Goal: Task Accomplishment & Management: Complete application form

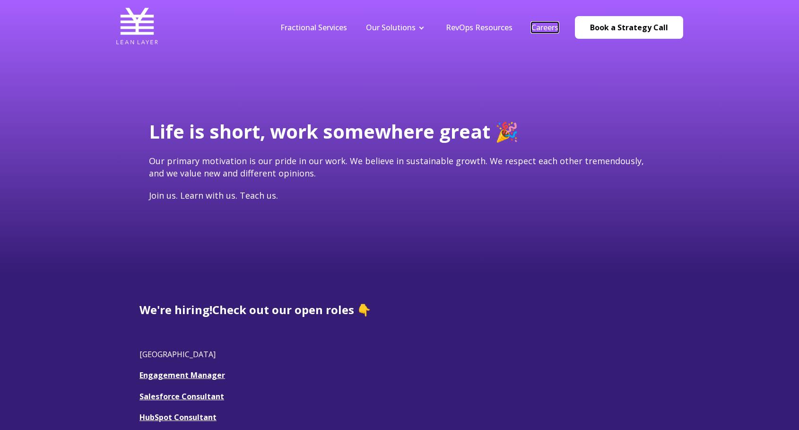
click at [541, 29] on link "Careers" at bounding box center [545, 27] width 27 height 10
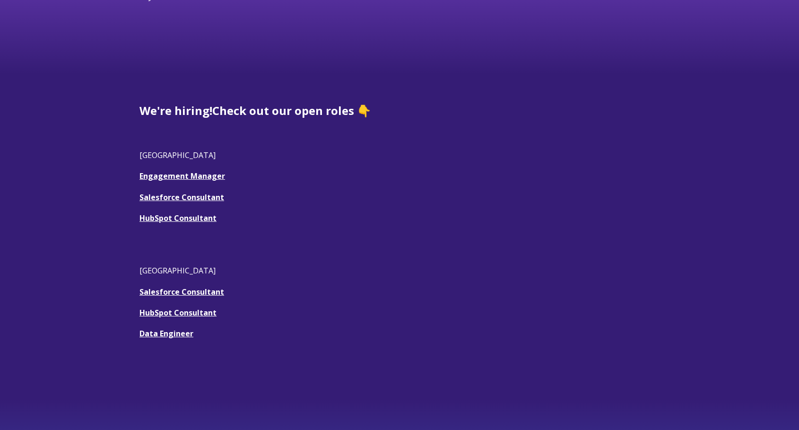
scroll to position [200, 0]
click at [170, 175] on link "Engagement Manager" at bounding box center [183, 175] width 86 height 10
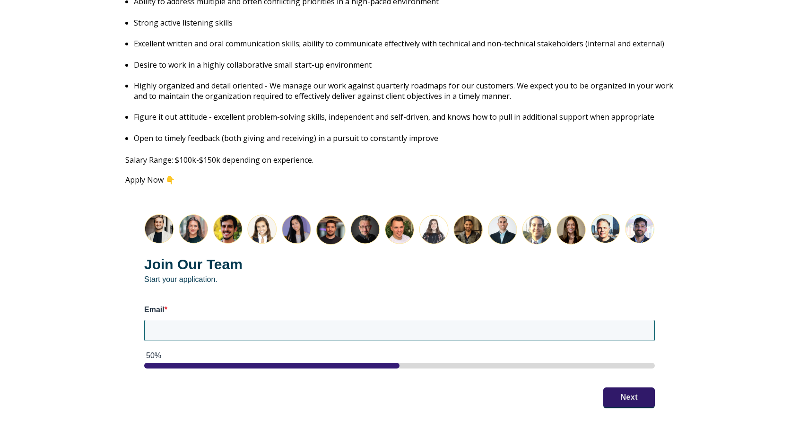
scroll to position [1113, 0]
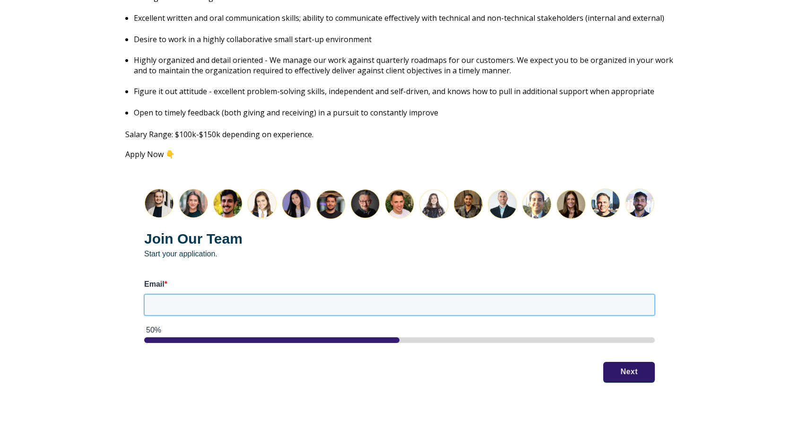
click at [222, 296] on input "Email *" at bounding box center [399, 304] width 511 height 21
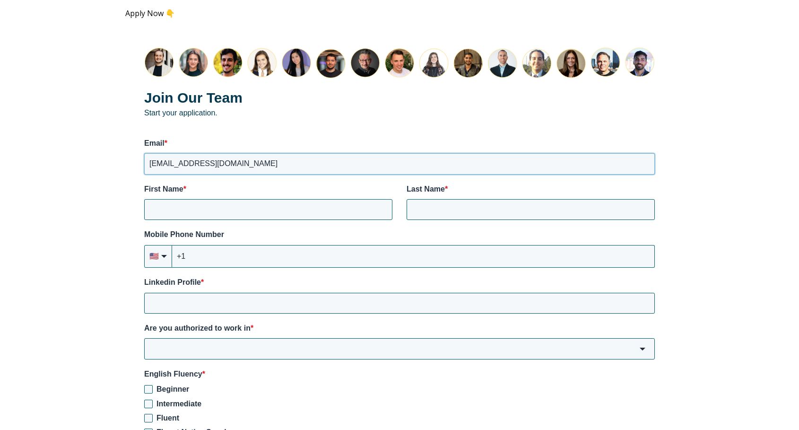
scroll to position [1257, 0]
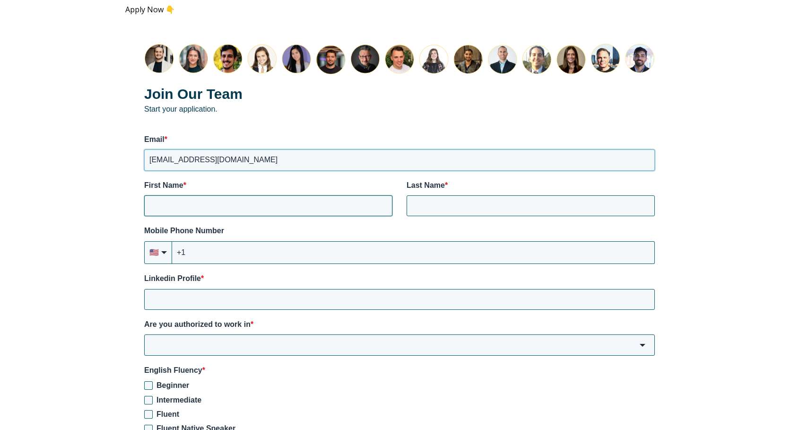
type input "shanehage@msn.com"
click at [198, 197] on input "First Name *" at bounding box center [268, 205] width 248 height 21
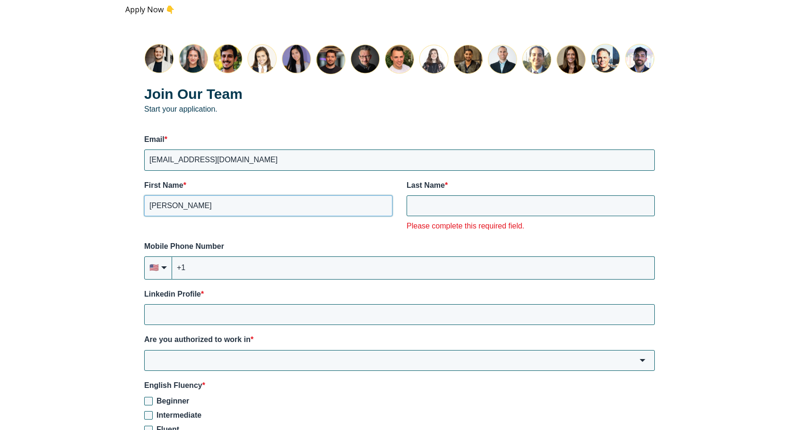
type input "Shane"
type input "H"
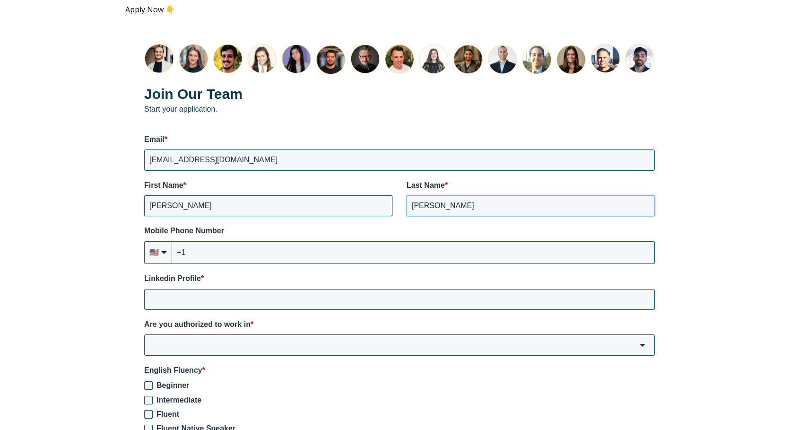
type input "Hage"
click at [249, 241] on input "+1" at bounding box center [413, 252] width 483 height 23
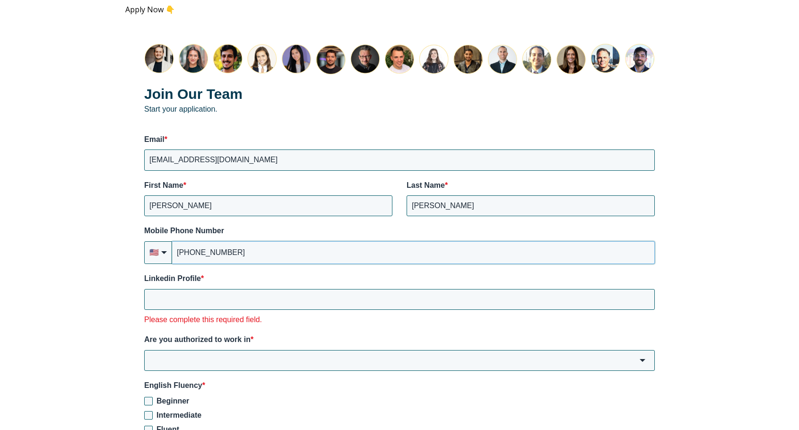
type input "+1 (732) 546-7215"
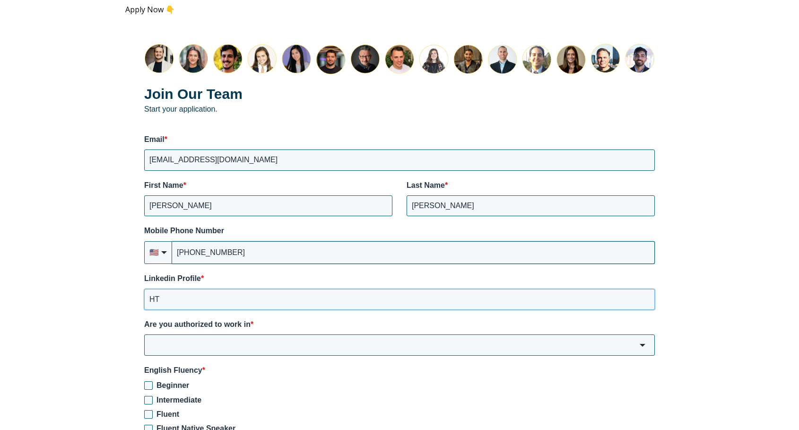
type input "H"
type input "https://www.linkedin.com/in/shanehage"
click at [256, 338] on input "Are you authorized to work in *" at bounding box center [399, 344] width 511 height 21
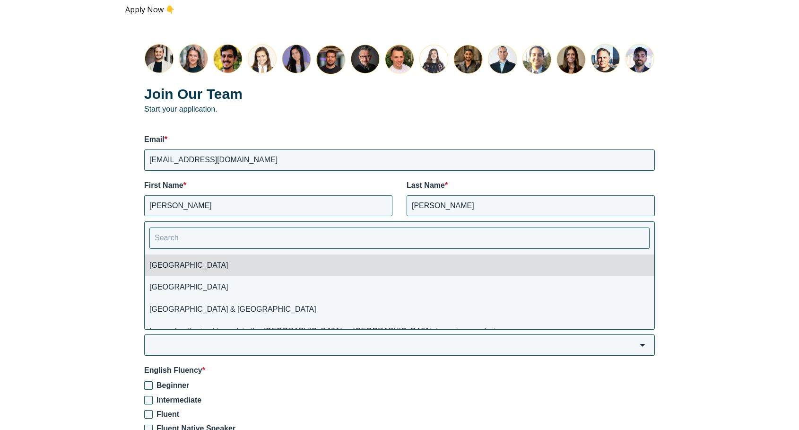
click at [185, 258] on li "[GEOGRAPHIC_DATA]" at bounding box center [400, 265] width 510 height 22
type input "[GEOGRAPHIC_DATA]"
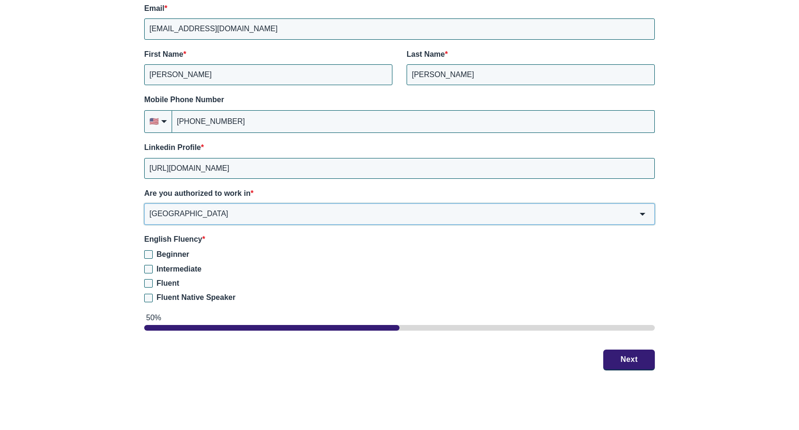
scroll to position [1406, 0]
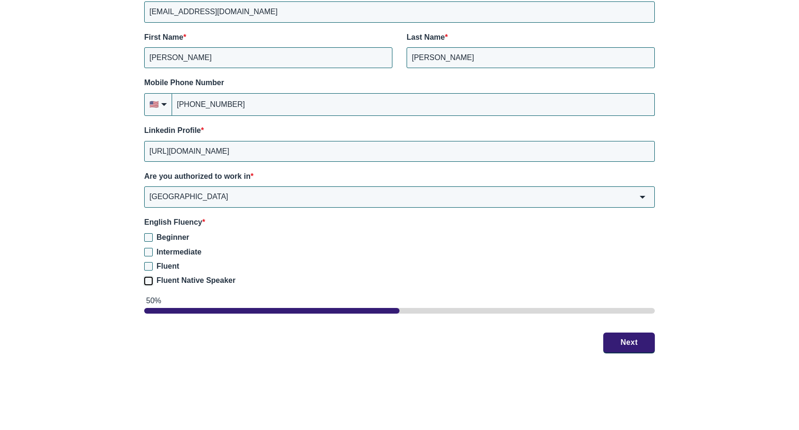
click at [149, 277] on input "Fluent Native Speaker" at bounding box center [148, 281] width 9 height 9
checkbox input "true"
click at [626, 334] on button "Next" at bounding box center [629, 342] width 52 height 20
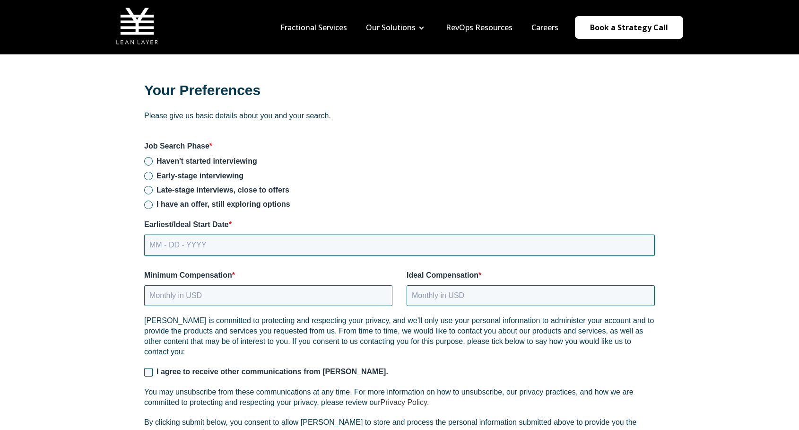
scroll to position [1204, 0]
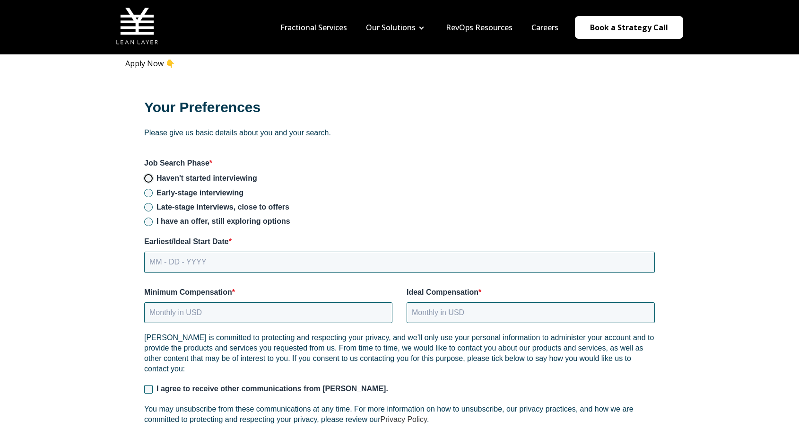
click at [151, 174] on input "Haven't started interviewing" at bounding box center [148, 178] width 9 height 9
radio input "true"
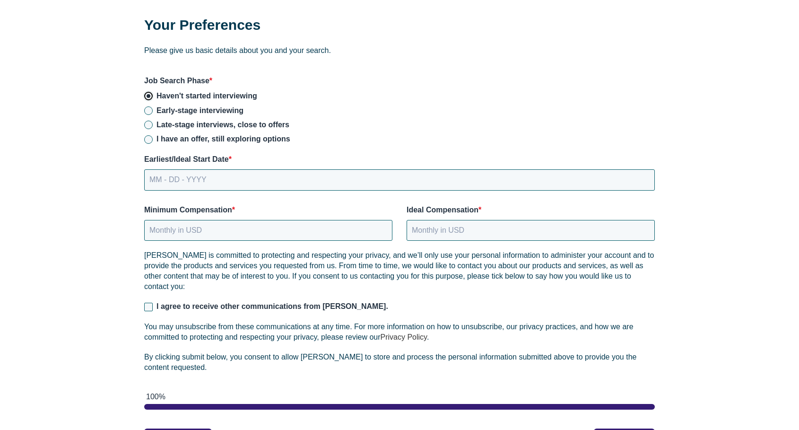
scroll to position [1286, 0]
click at [234, 169] on input "MM - DD - YYYY" at bounding box center [399, 179] width 511 height 21
click at [235, 169] on input "MM - DD - YYYY" at bounding box center [399, 179] width 511 height 21
click at [158, 171] on input "MM - DD - YYYY" at bounding box center [399, 179] width 511 height 21
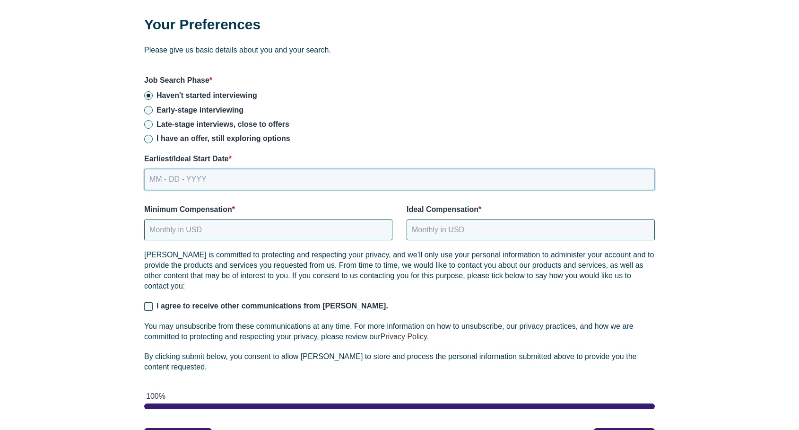
click at [158, 171] on input "MM - DD - YYYY" at bounding box center [399, 179] width 511 height 21
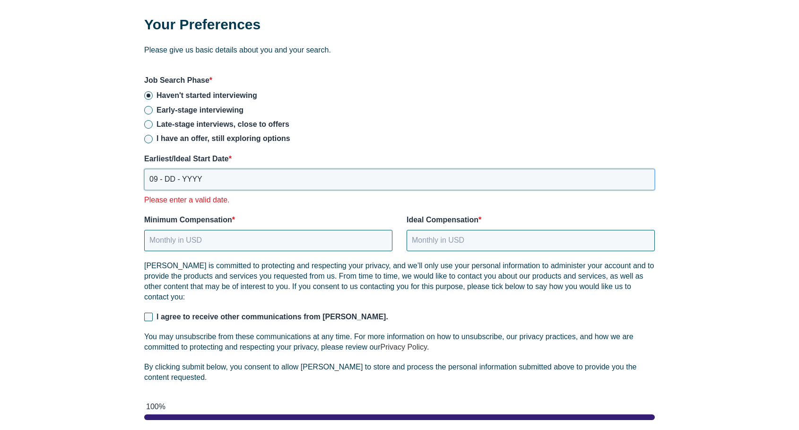
click at [150, 169] on input "09 - DD - YYYY" at bounding box center [399, 179] width 511 height 21
click at [170, 170] on input "08 - DD - YYYY" at bounding box center [399, 179] width 511 height 21
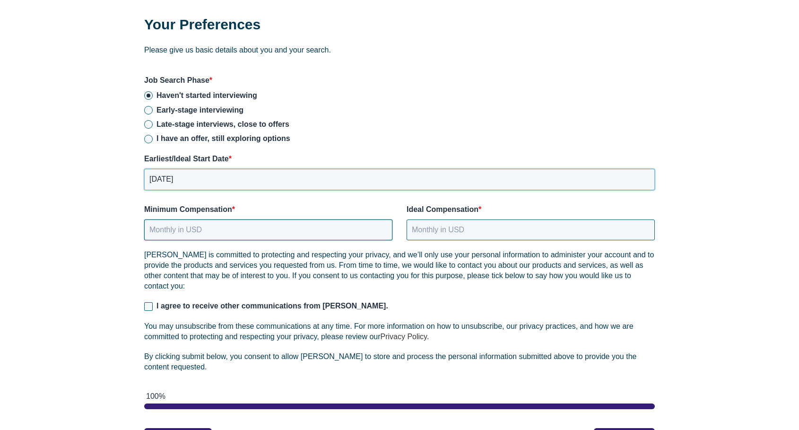
type input "08 - 05 - 2025"
click at [216, 219] on input "Minimum Compensation *" at bounding box center [268, 229] width 248 height 21
type input "150000"
type input "-"
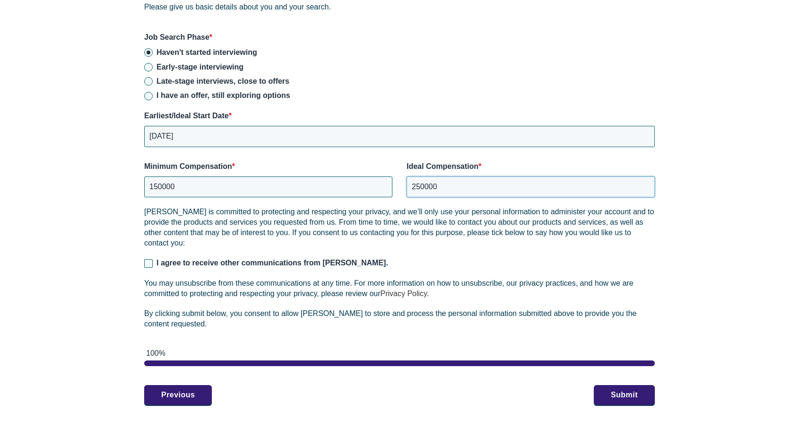
scroll to position [1340, 0]
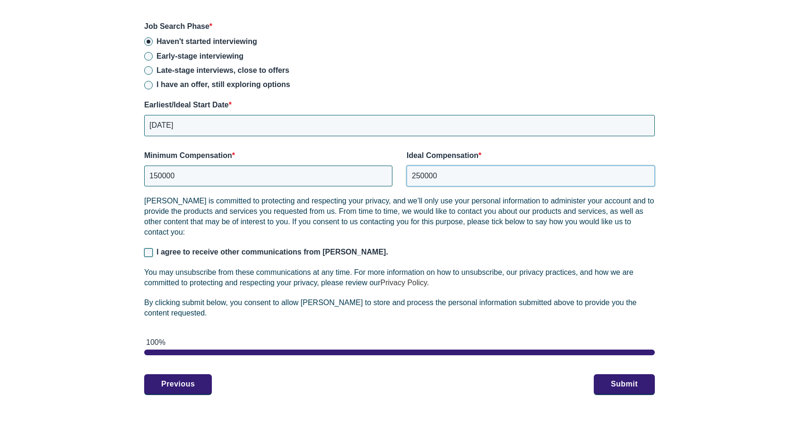
type input "250000"
click at [148, 248] on input "I agree to receive other communications from Lean Layer." at bounding box center [148, 252] width 9 height 9
checkbox input "true"
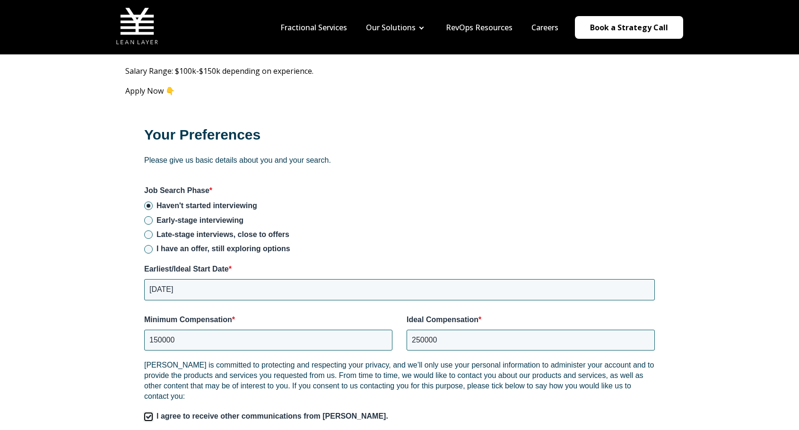
scroll to position [1165, 0]
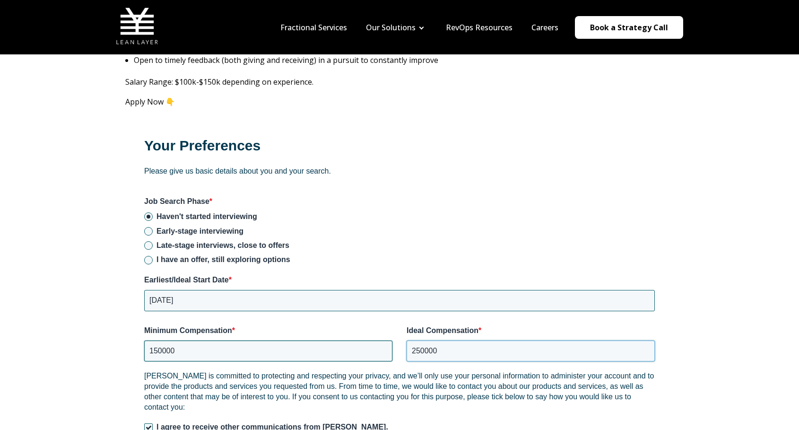
drag, startPoint x: 442, startPoint y: 340, endPoint x: 377, endPoint y: 337, distance: 64.8
click at [377, 337] on div "Minimum Compensation * 150000 Ideal Compensation * 250000" at bounding box center [399, 343] width 511 height 36
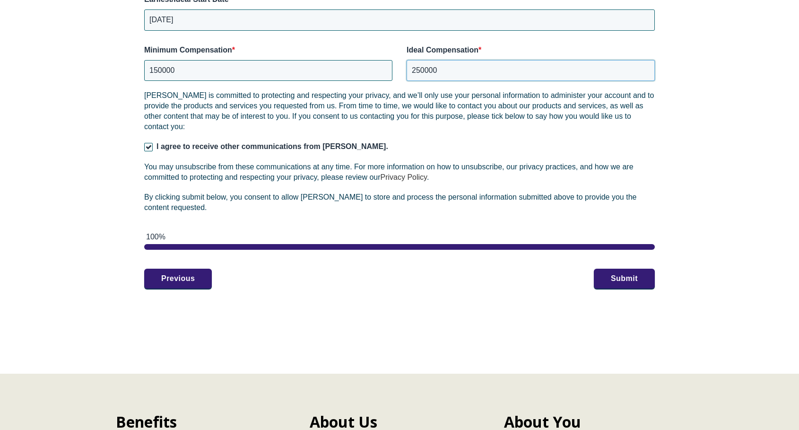
scroll to position [1448, 0]
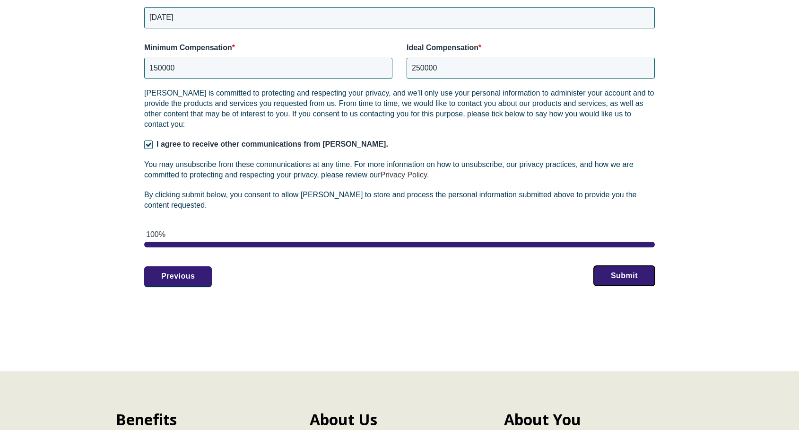
click at [614, 267] on button "Submit" at bounding box center [624, 276] width 61 height 20
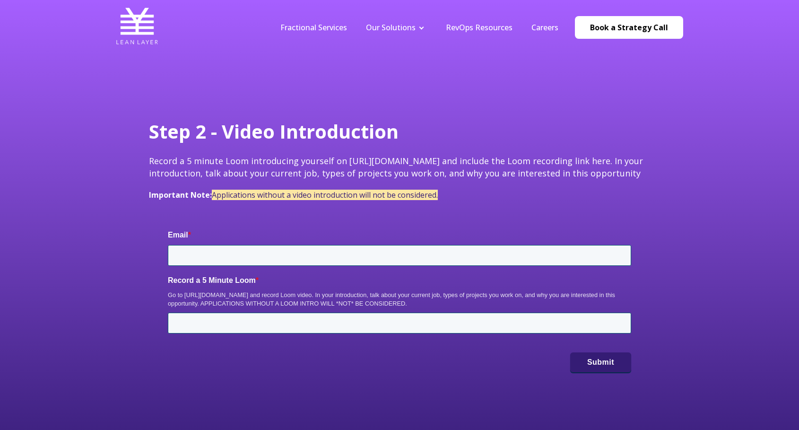
type input "[EMAIL_ADDRESS][DOMAIN_NAME]"
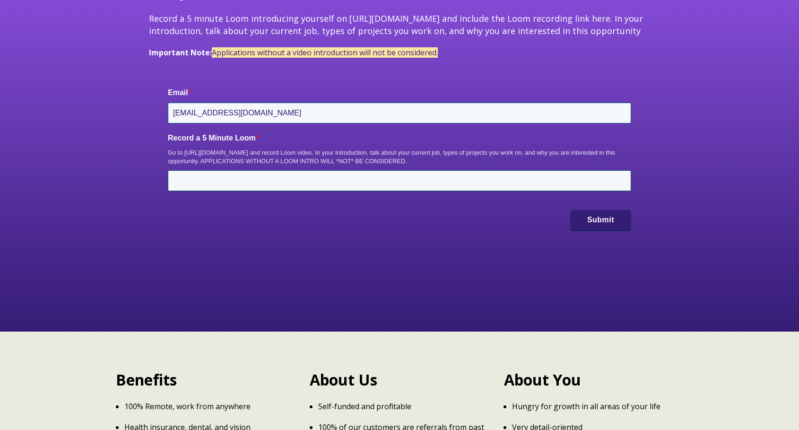
scroll to position [145, 0]
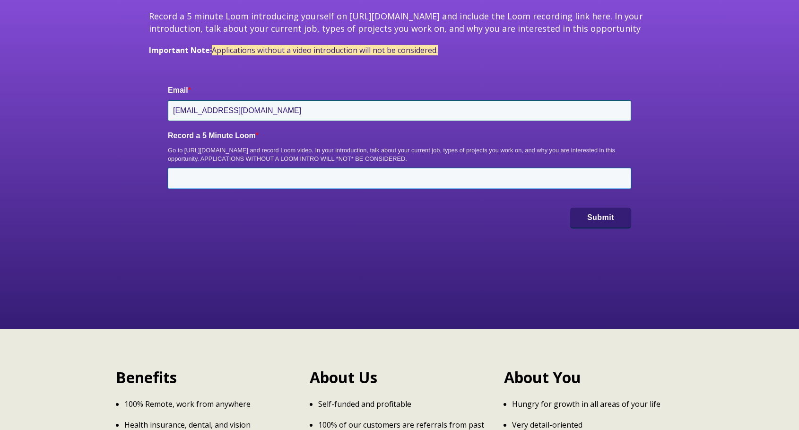
click at [343, 172] on input "Record a 5 Minute Loom *" at bounding box center [399, 178] width 463 height 21
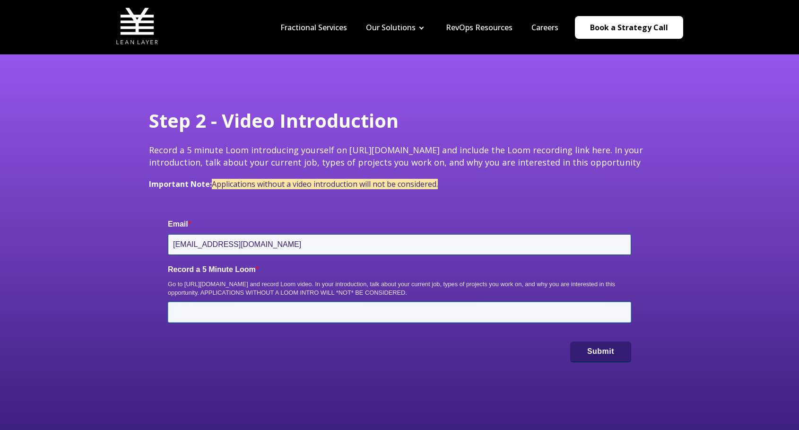
scroll to position [0, 0]
